Goal: Download file/media

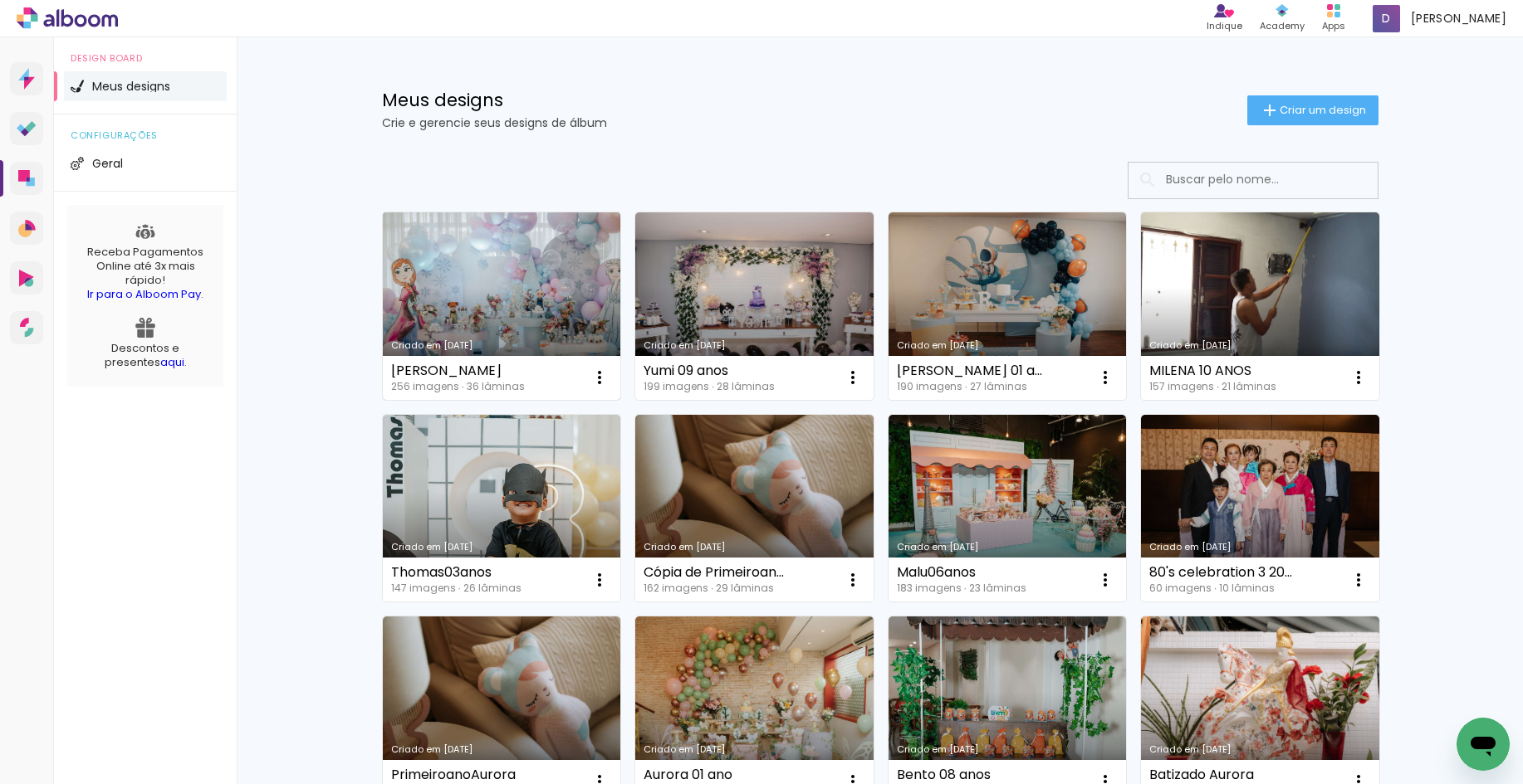
click at [506, 283] on link "Criado em [DATE]" at bounding box center [502, 306] width 238 height 187
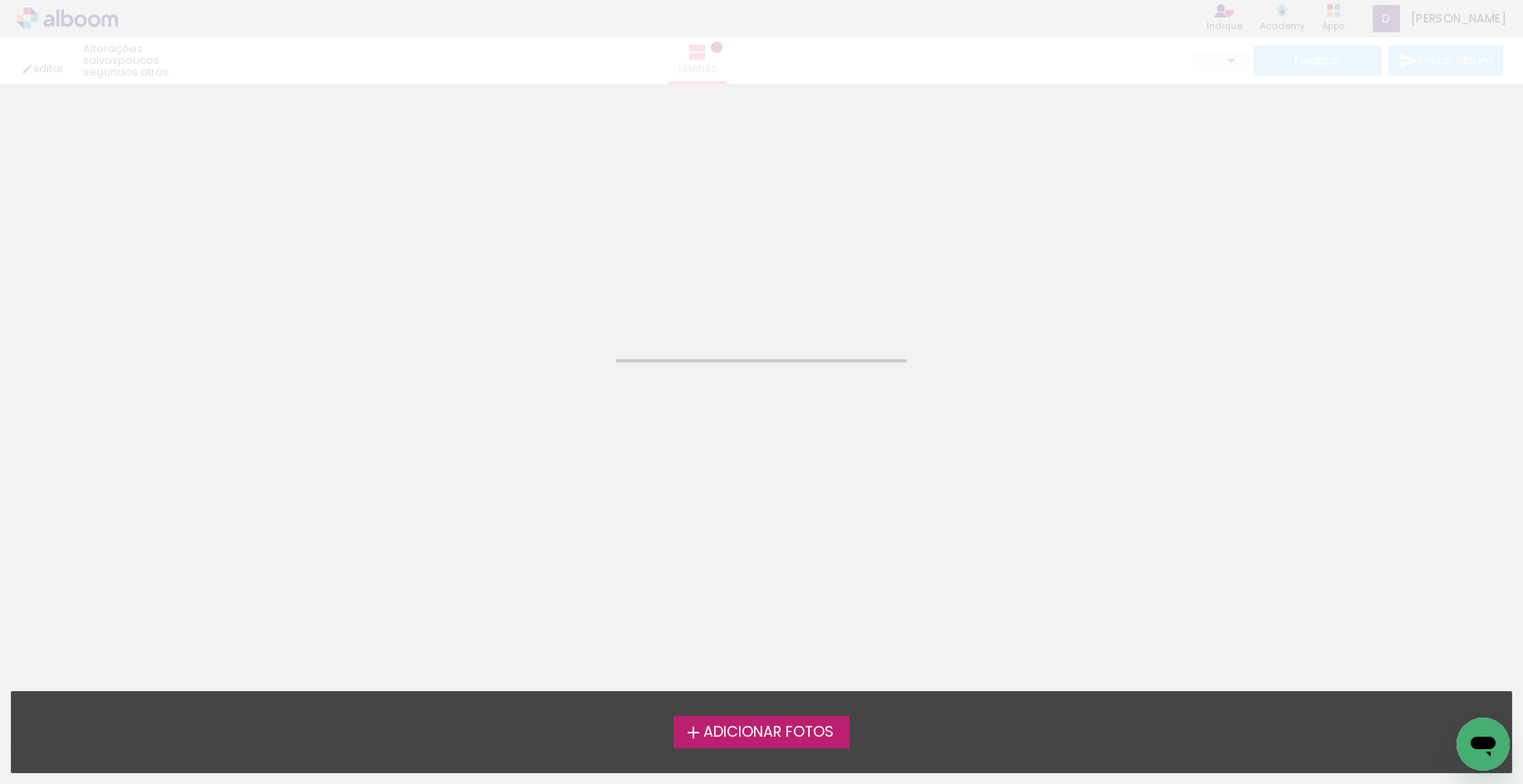
type input "JPG"
type input "Alta, 300 DPI"
